Goal: Task Accomplishment & Management: Use online tool/utility

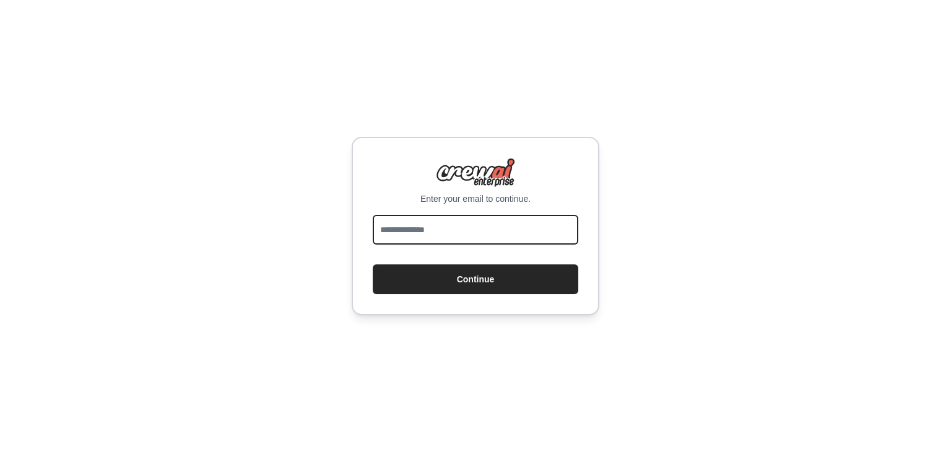
drag, startPoint x: 0, startPoint y: 0, endPoint x: 419, endPoint y: 237, distance: 481.5
click at [419, 237] on input "email" at bounding box center [476, 230] width 206 height 30
type input "**********"
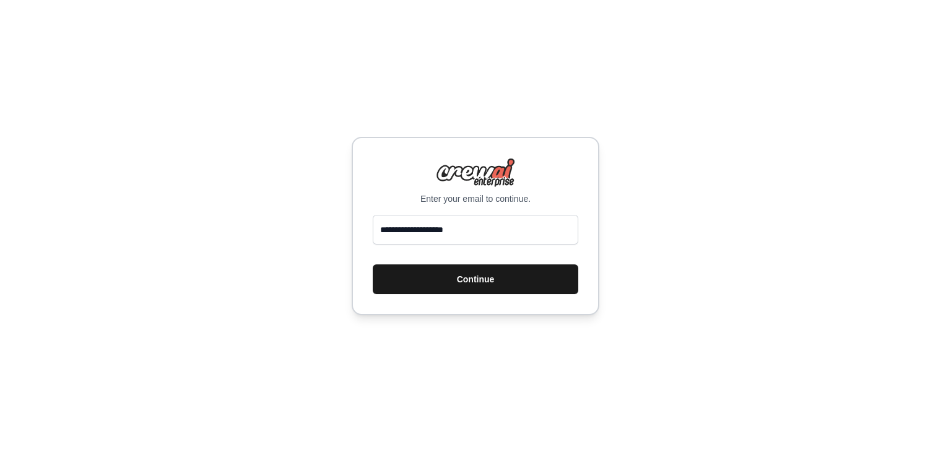
click at [441, 270] on button "Continue" at bounding box center [476, 279] width 206 height 30
click at [437, 278] on button "Continue" at bounding box center [476, 279] width 206 height 30
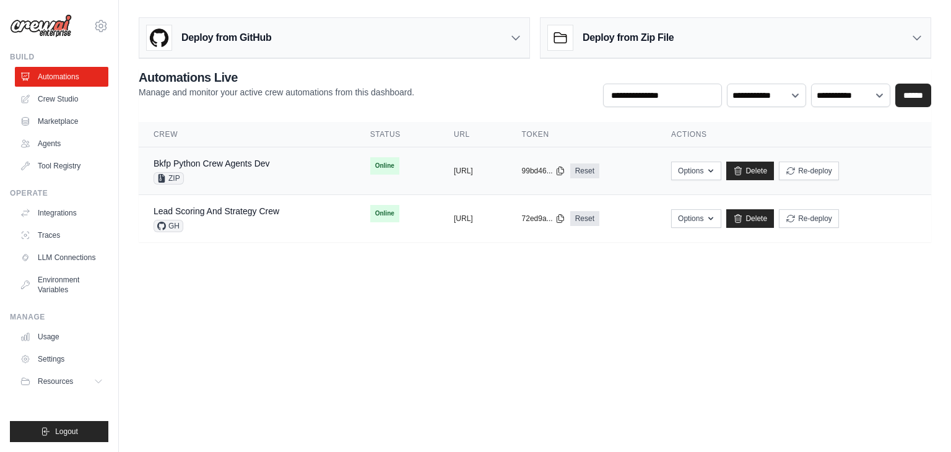
click at [260, 174] on div "ZIP" at bounding box center [212, 178] width 116 height 12
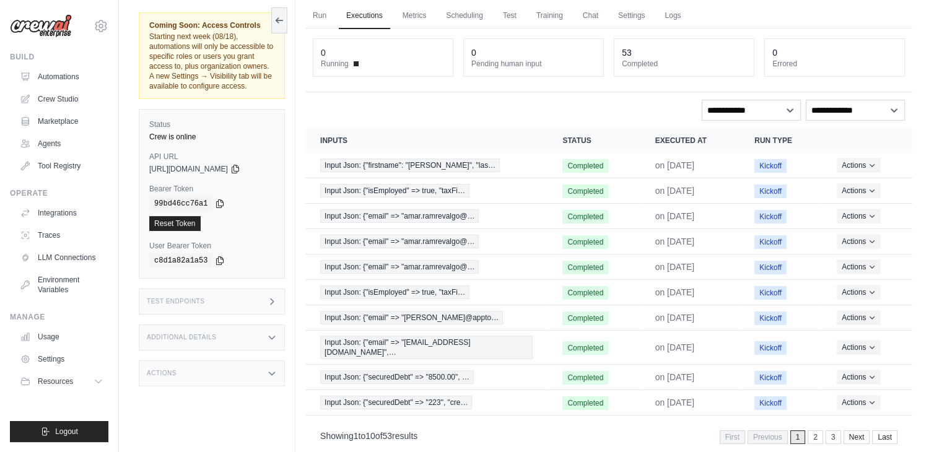
scroll to position [58, 0]
